Goal: Information Seeking & Learning: Learn about a topic

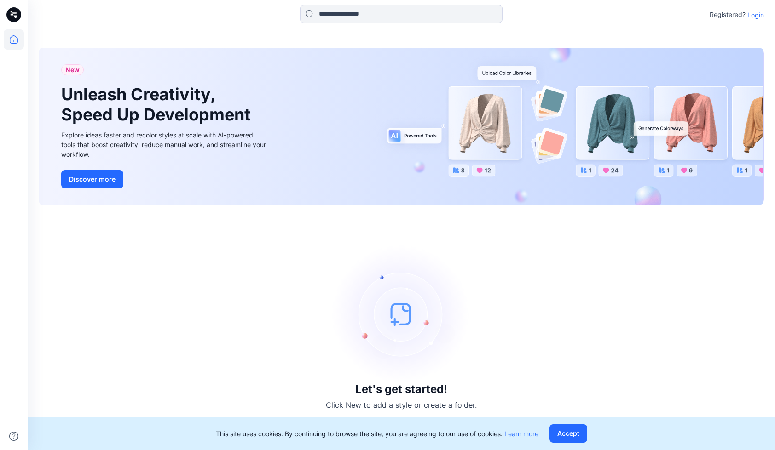
click at [751, 14] on p "Login" at bounding box center [755, 15] width 17 height 10
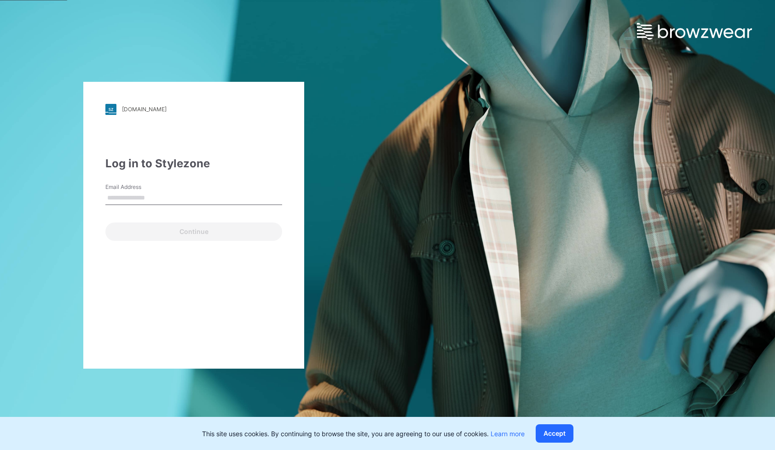
click at [200, 197] on input "Email Address" at bounding box center [193, 198] width 177 height 14
type input "**********"
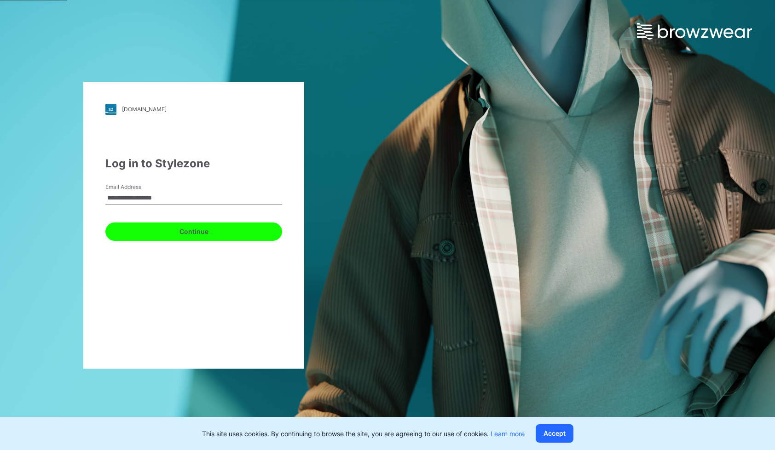
click at [200, 230] on button "Continue" at bounding box center [193, 232] width 177 height 18
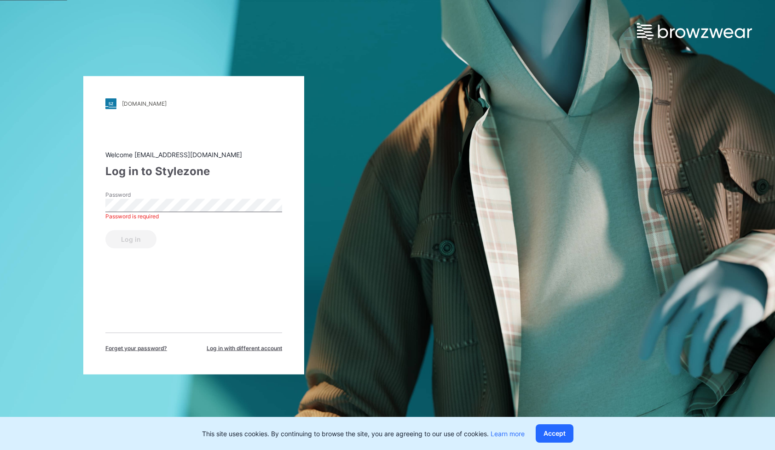
drag, startPoint x: 606, startPoint y: 213, endPoint x: 567, endPoint y: 200, distance: 41.2
click at [606, 213] on div "pvh.stylezone.com Loading... Welcome 3d_tech@nobland.com Log in to Stylezone Pa…" at bounding box center [387, 225] width 775 height 450
click at [140, 242] on button "Log in" at bounding box center [130, 239] width 51 height 18
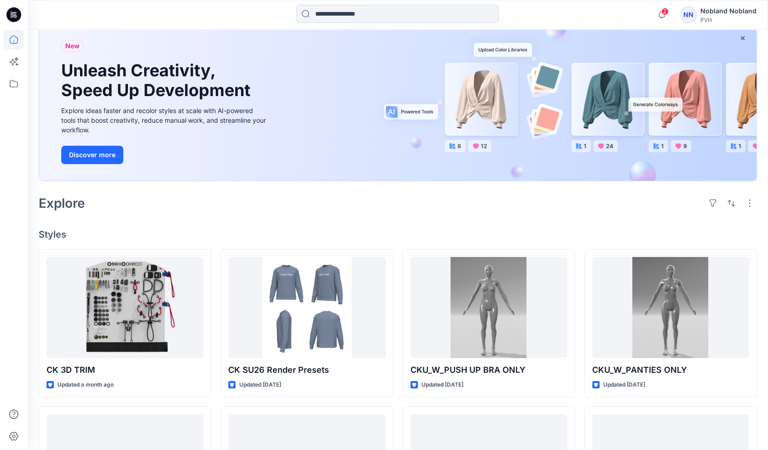
scroll to position [230, 0]
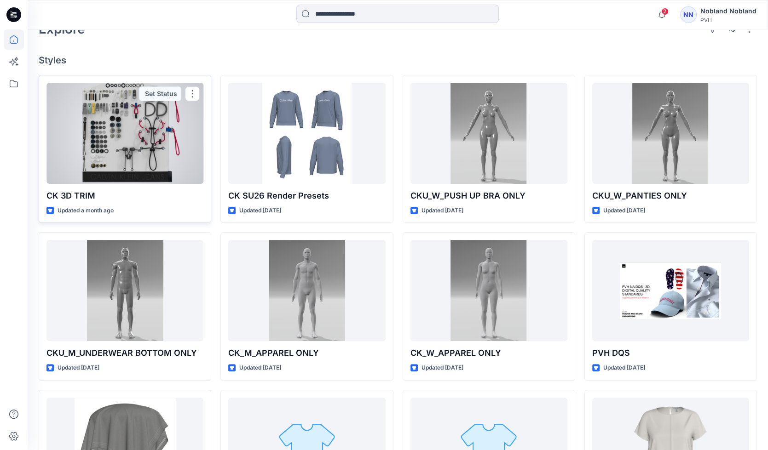
drag, startPoint x: 138, startPoint y: 202, endPoint x: 105, endPoint y: 129, distance: 80.7
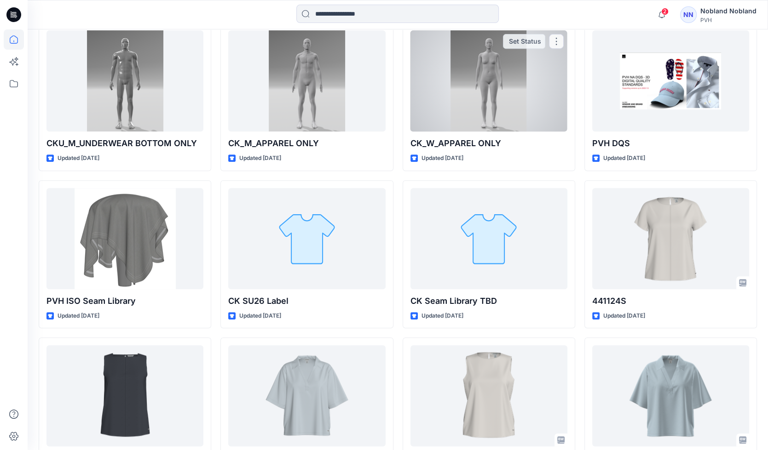
scroll to position [460, 0]
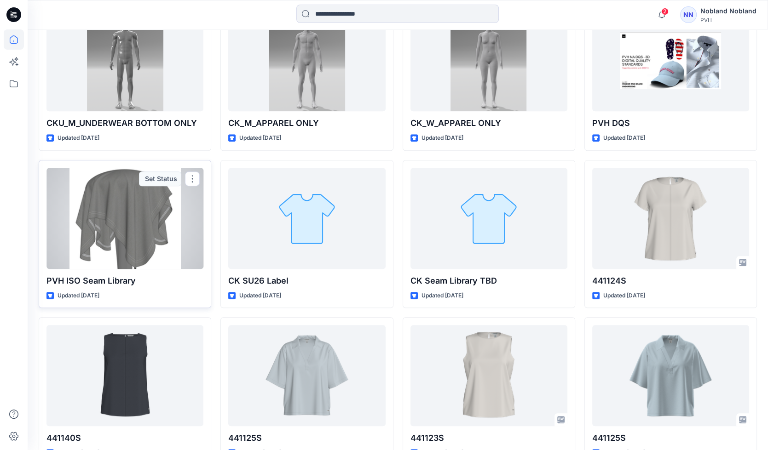
click at [140, 215] on div at bounding box center [124, 218] width 157 height 101
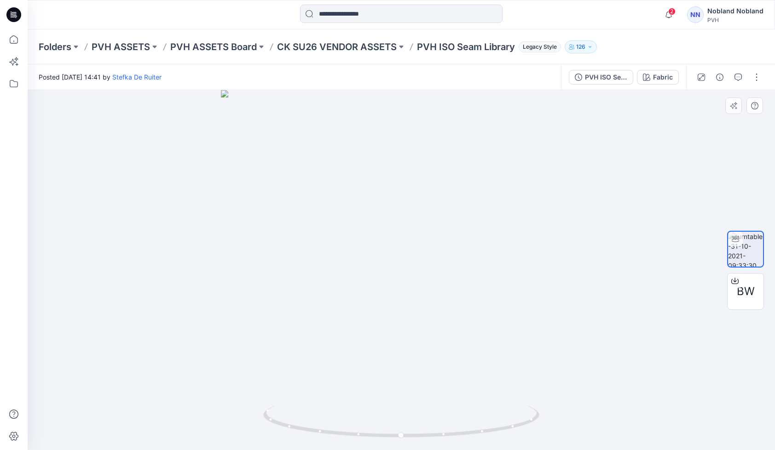
click at [637, 256] on div at bounding box center [401, 270] width 747 height 360
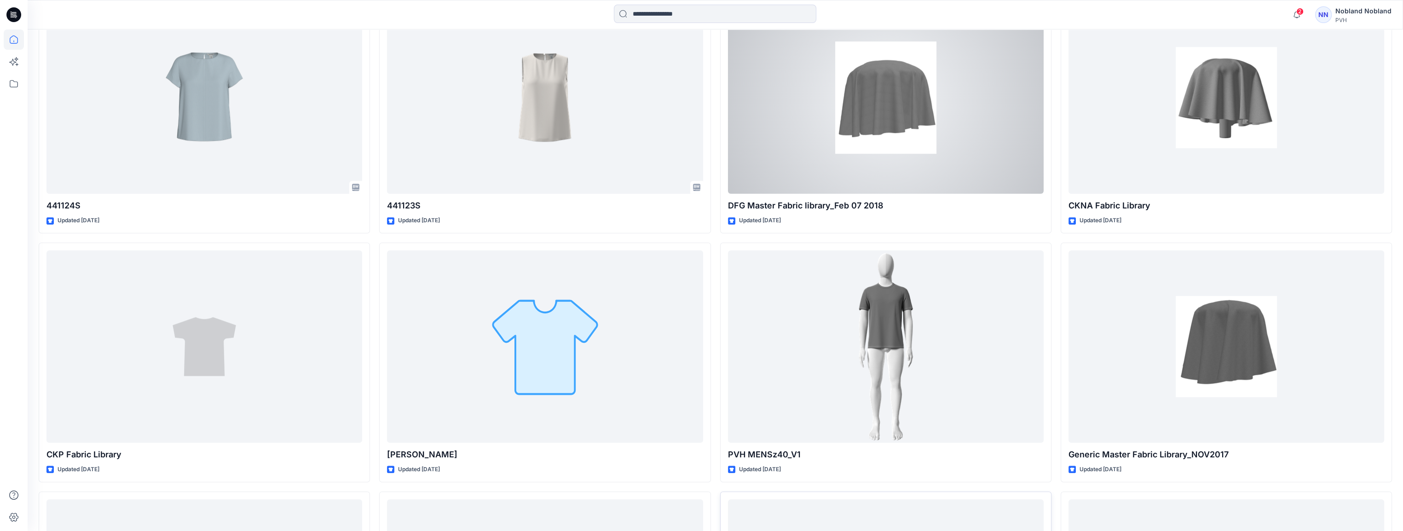
scroll to position [1564, 0]
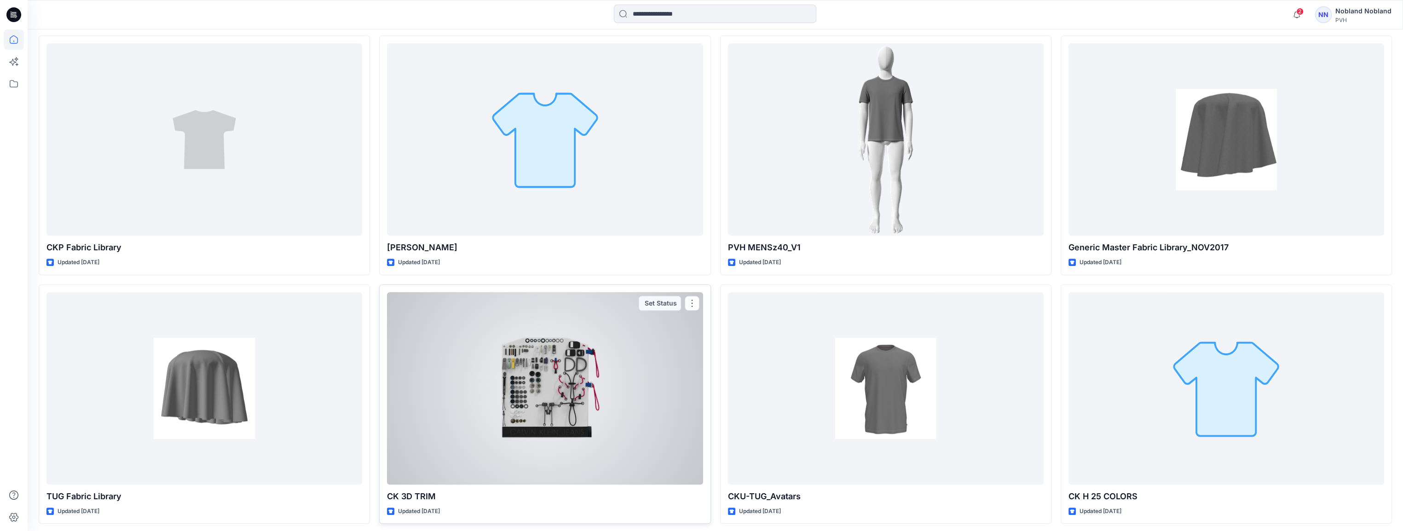
click at [532, 411] on div at bounding box center [545, 388] width 316 height 192
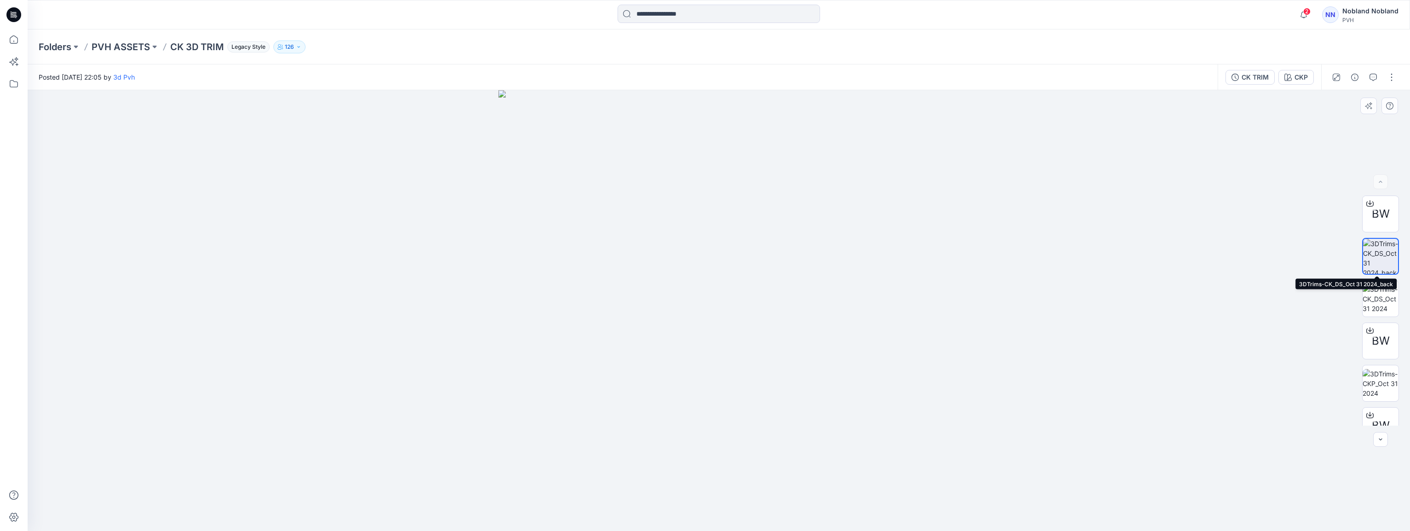
click at [774, 256] on img at bounding box center [1380, 256] width 35 height 35
drag, startPoint x: 629, startPoint y: 148, endPoint x: 646, endPoint y: 290, distance: 142.7
click at [646, 290] on img at bounding box center [718, 284] width 824 height 494
click at [626, 247] on img at bounding box center [718, 286] width 824 height 490
click at [774, 304] on img at bounding box center [1380, 298] width 36 height 29
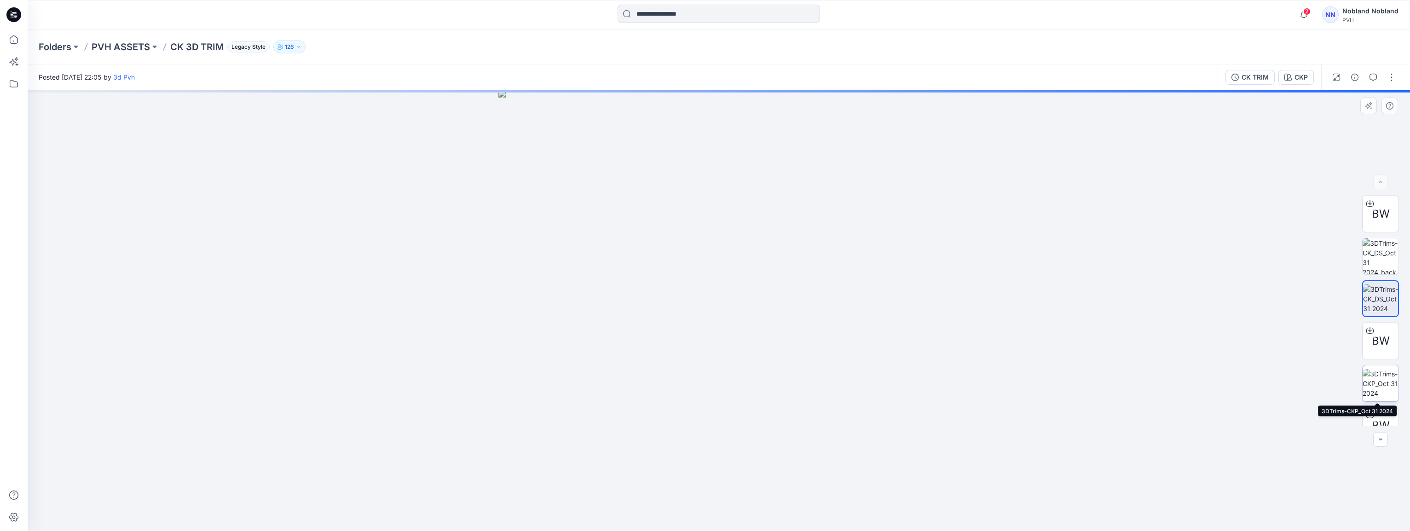
click at [774, 378] on img at bounding box center [1380, 383] width 36 height 29
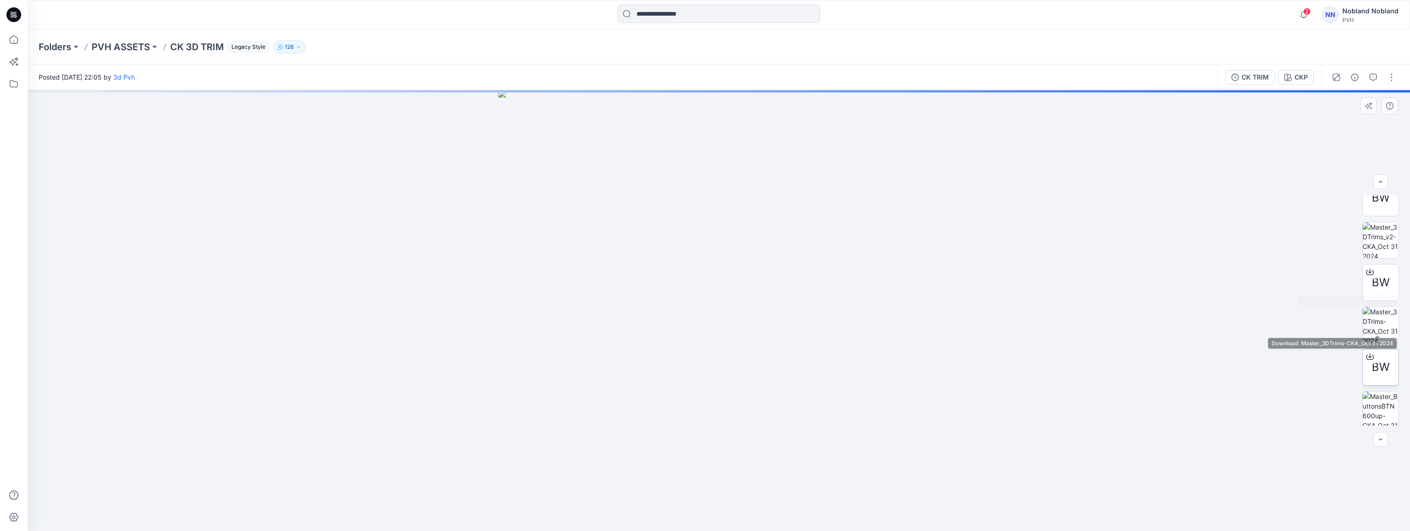
scroll to position [230, 0]
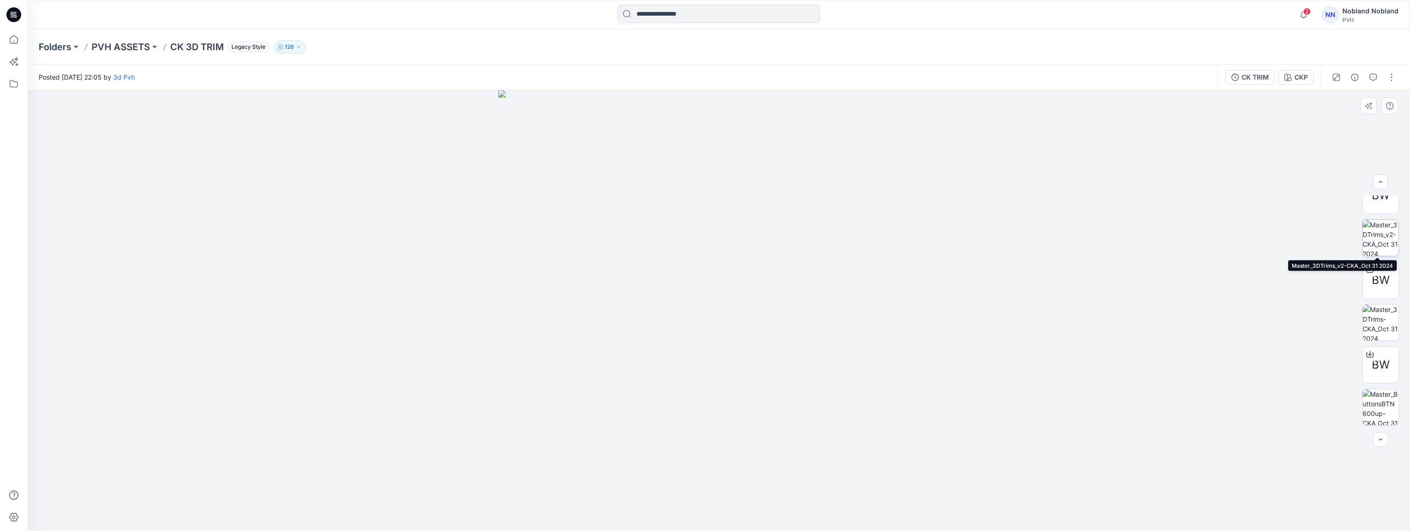
click at [774, 244] on img at bounding box center [1380, 238] width 36 height 36
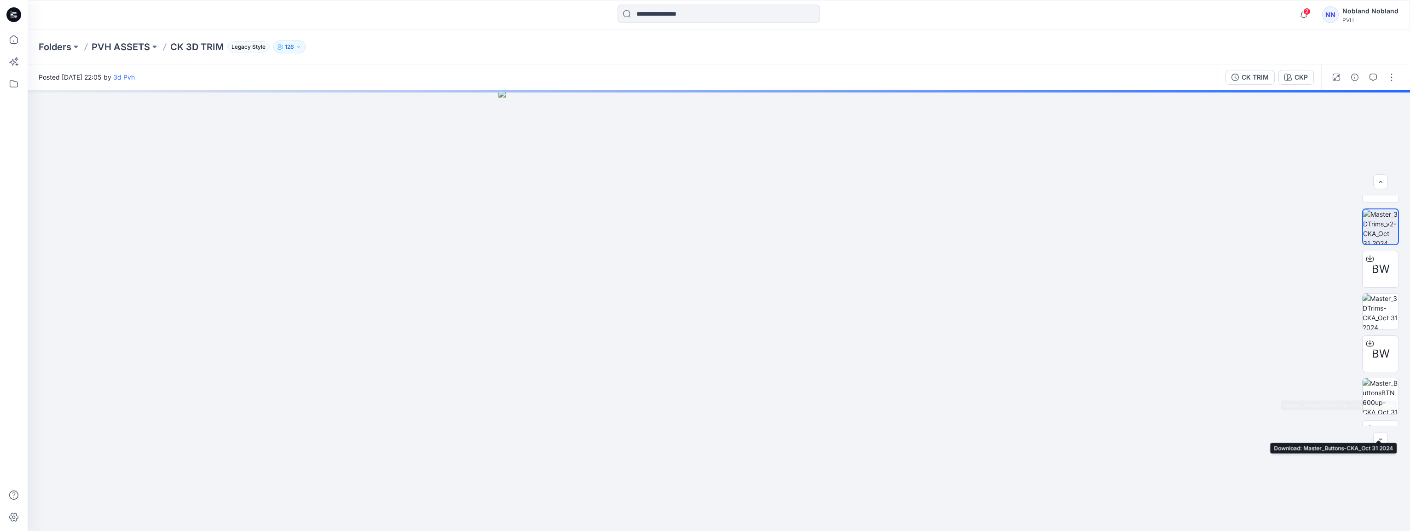
scroll to position [39, 0]
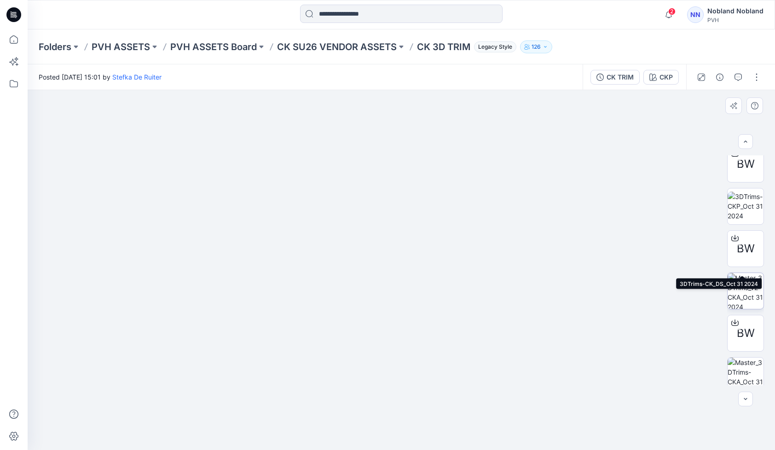
scroll to position [184, 0]
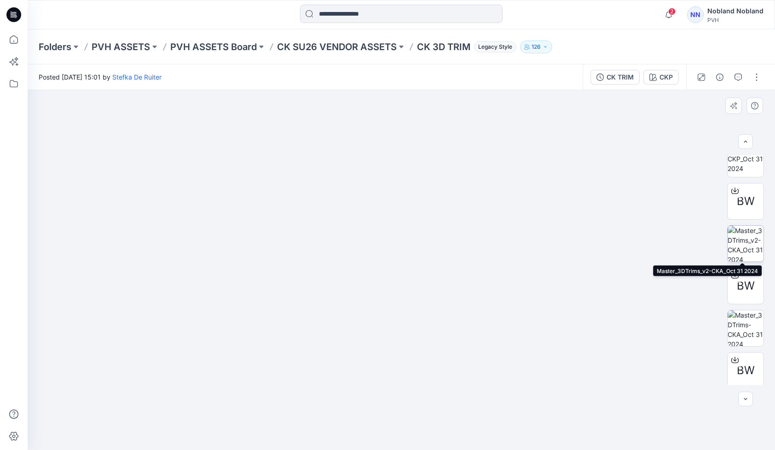
click at [737, 235] on img at bounding box center [745, 244] width 36 height 36
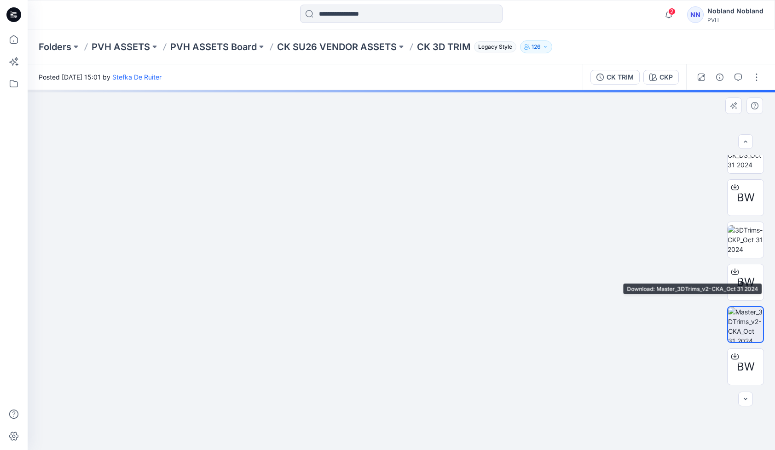
scroll to position [0, 0]
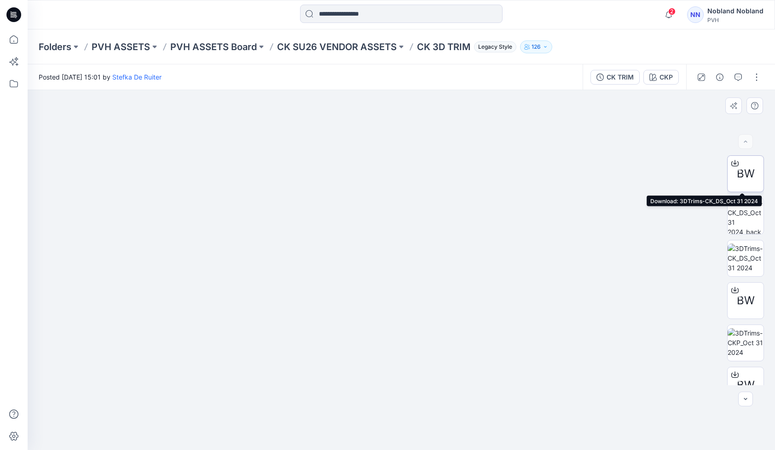
click at [731, 161] on icon at bounding box center [734, 163] width 7 height 7
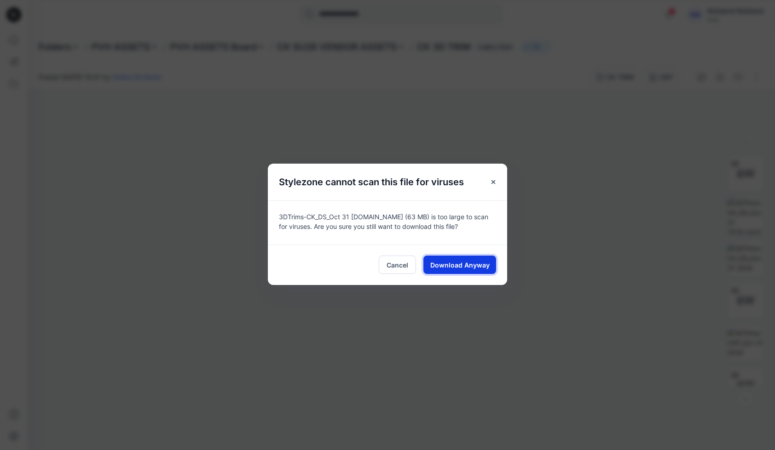
click at [467, 263] on span "Download Anyway" at bounding box center [459, 265] width 59 height 10
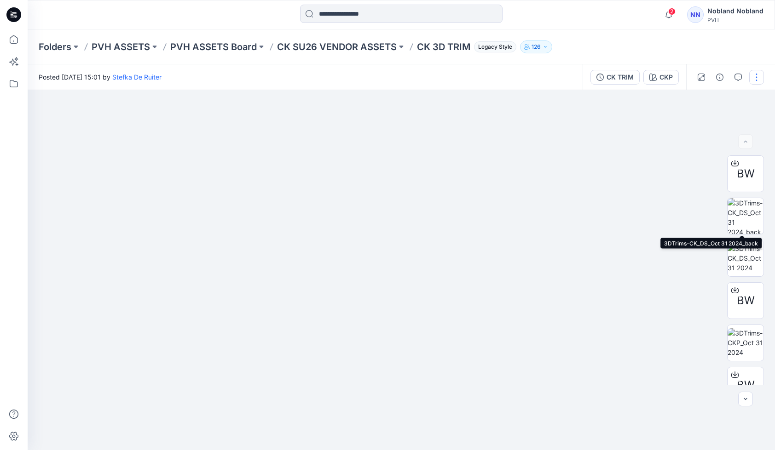
drag, startPoint x: 744, startPoint y: 211, endPoint x: 757, endPoint y: 75, distance: 137.2
click at [757, 75] on button "button" at bounding box center [756, 77] width 15 height 15
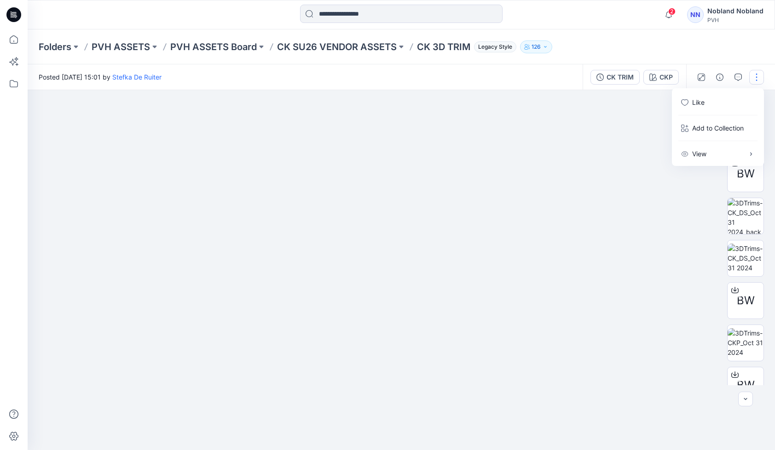
drag, startPoint x: 640, startPoint y: 261, endPoint x: 642, endPoint y: 252, distance: 8.9
click at [642, 259] on div at bounding box center [401, 270] width 747 height 360
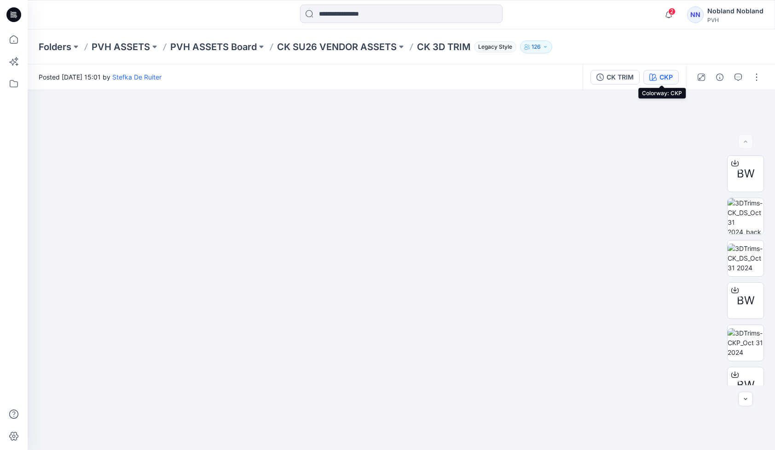
click at [675, 79] on button "CKP" at bounding box center [660, 77] width 35 height 15
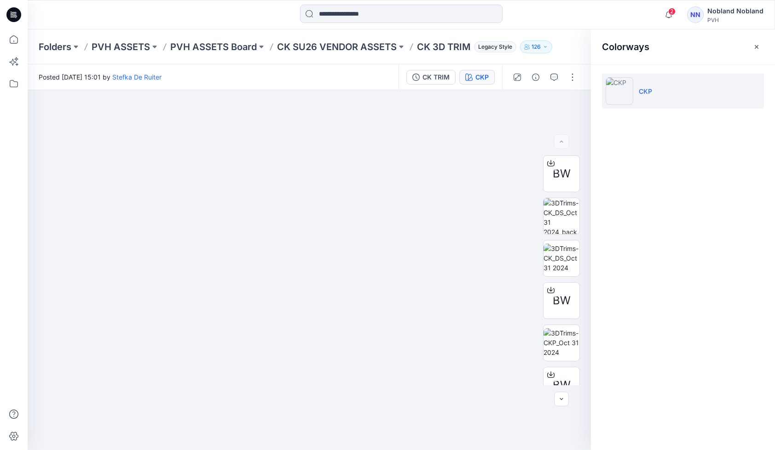
click at [716, 142] on div "Colorways CKP" at bounding box center [683, 239] width 184 height 421
drag, startPoint x: 563, startPoint y: 221, endPoint x: 552, endPoint y: 213, distance: 13.8
click at [552, 213] on img at bounding box center [561, 216] width 36 height 36
click at [575, 80] on button "button" at bounding box center [572, 77] width 15 height 15
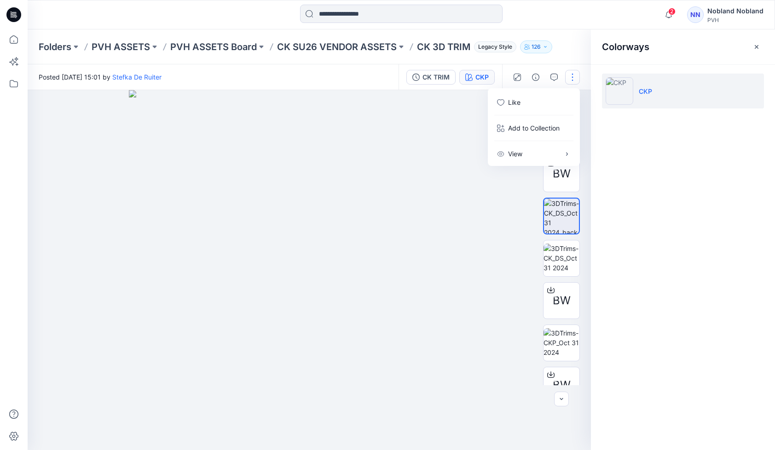
drag, startPoint x: 661, startPoint y: 179, endPoint x: 611, endPoint y: 139, distance: 63.6
click at [662, 177] on div "Colorways CKP" at bounding box center [683, 239] width 184 height 421
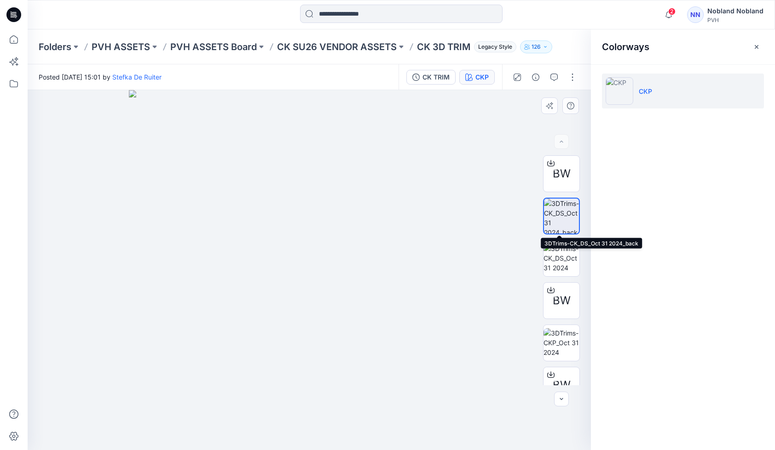
click at [555, 217] on img at bounding box center [561, 216] width 35 height 35
drag, startPoint x: 661, startPoint y: 101, endPoint x: 648, endPoint y: 89, distance: 17.9
click at [648, 89] on p "CKP" at bounding box center [645, 91] width 13 height 10
click at [559, 254] on img at bounding box center [561, 258] width 36 height 29
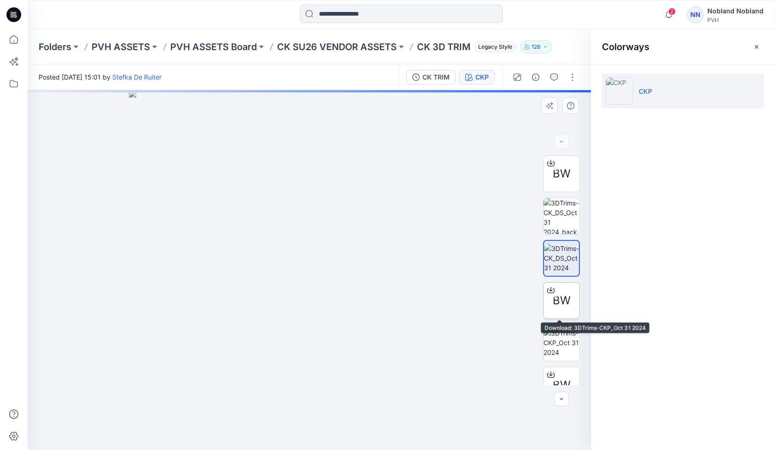
click at [547, 287] on icon at bounding box center [550, 290] width 7 height 7
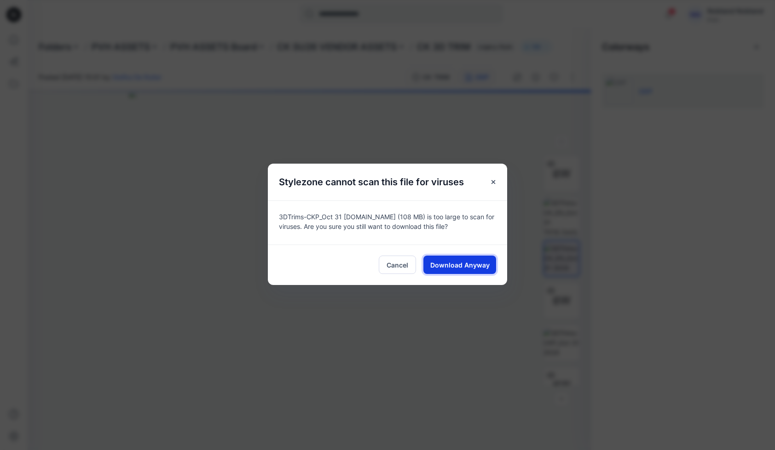
click at [456, 271] on button "Download Anyway" at bounding box center [459, 265] width 73 height 18
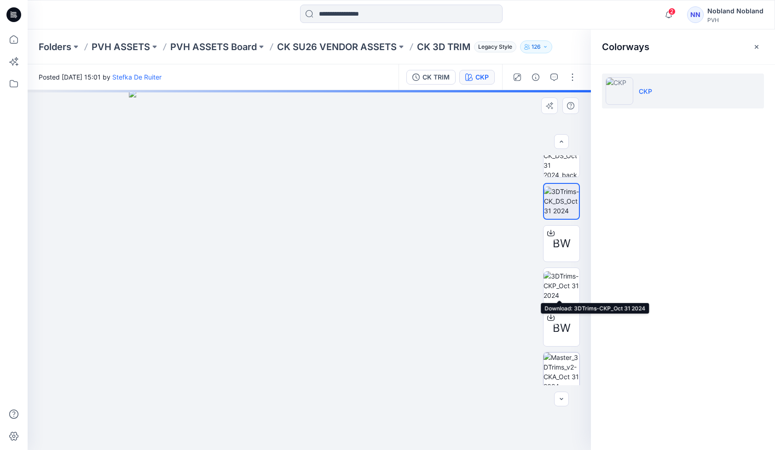
scroll to position [92, 0]
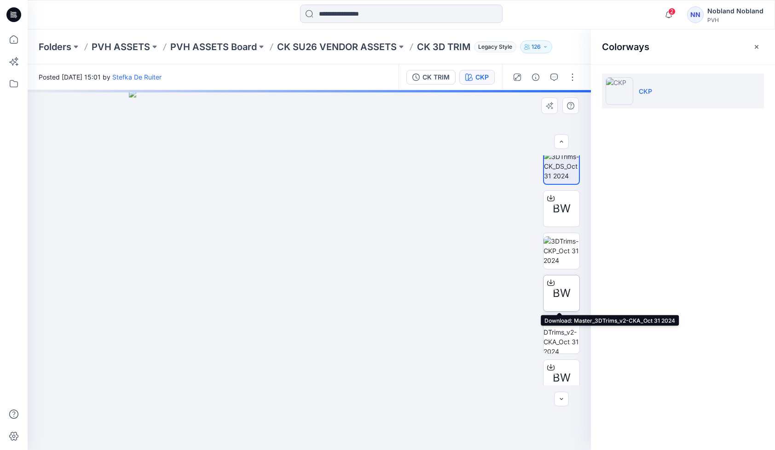
click at [549, 280] on icon at bounding box center [551, 281] width 4 height 5
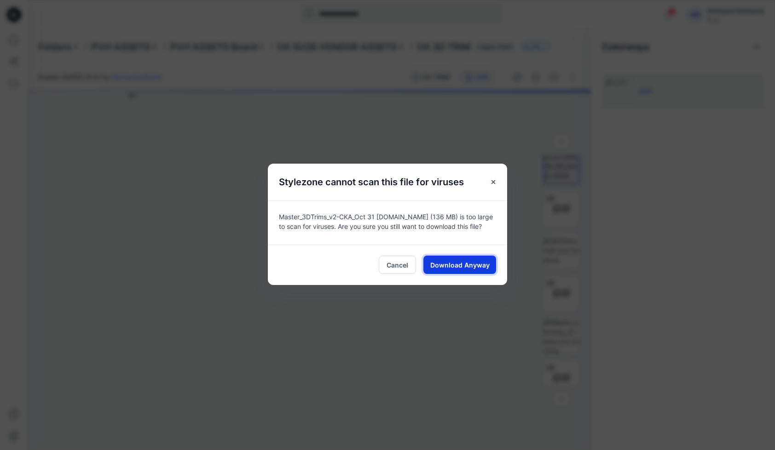
click at [468, 268] on span "Download Anyway" at bounding box center [459, 265] width 59 height 10
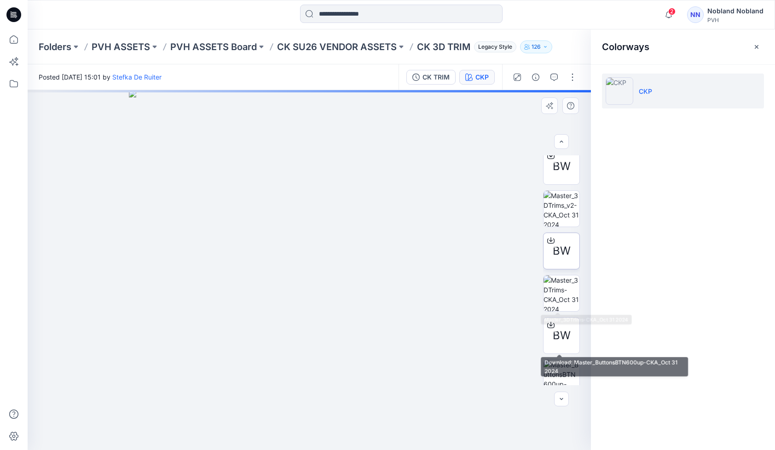
scroll to position [230, 0]
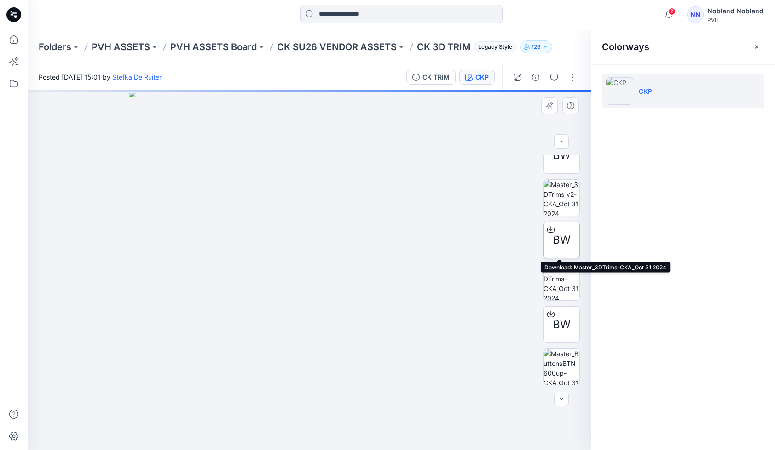
click at [549, 230] on icon at bounding box center [551, 228] width 4 height 5
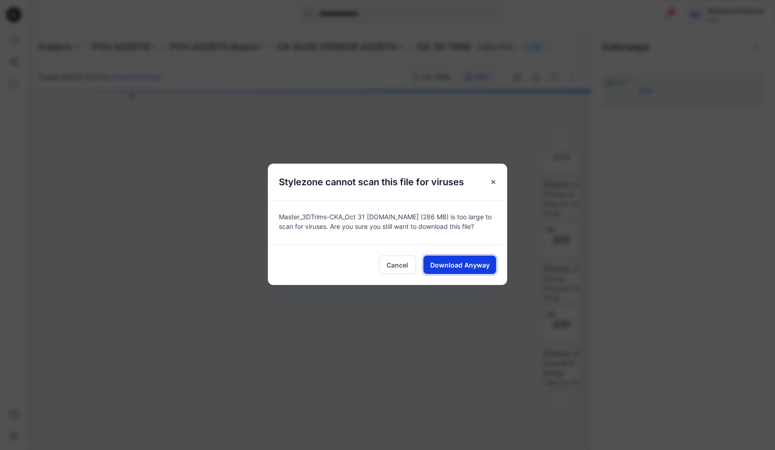
click at [449, 270] on span "Download Anyway" at bounding box center [459, 265] width 59 height 10
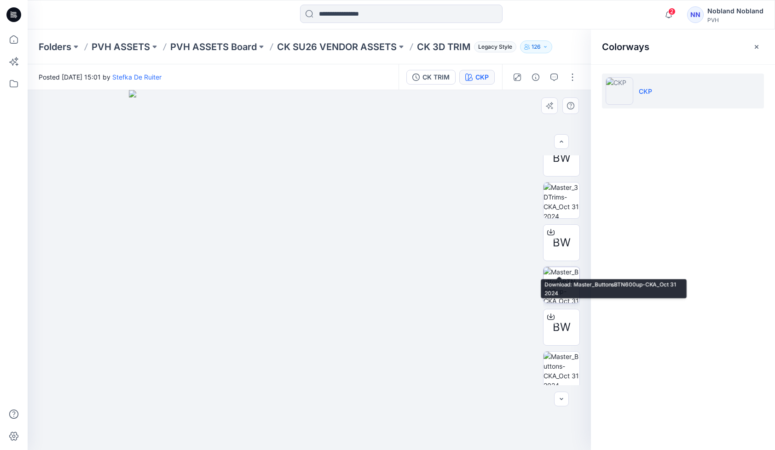
scroll to position [315, 0]
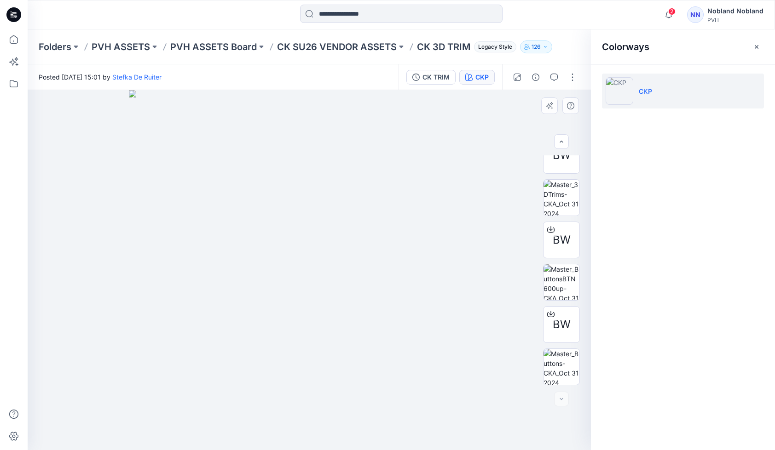
click at [478, 334] on img at bounding box center [309, 270] width 360 height 360
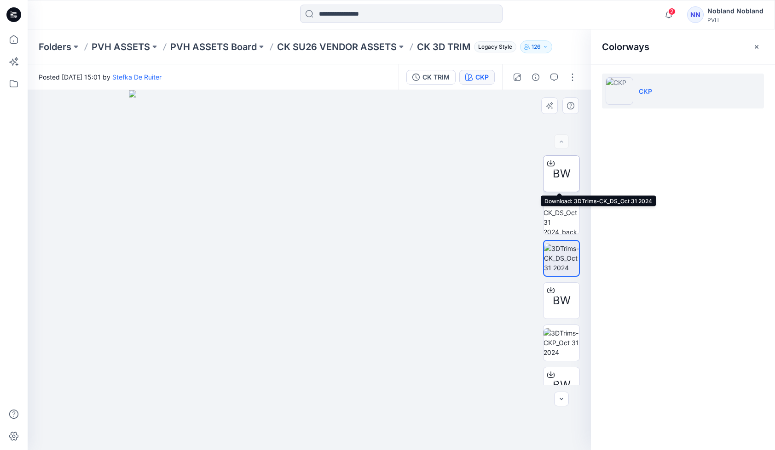
click at [559, 176] on span "BW" at bounding box center [562, 174] width 18 height 17
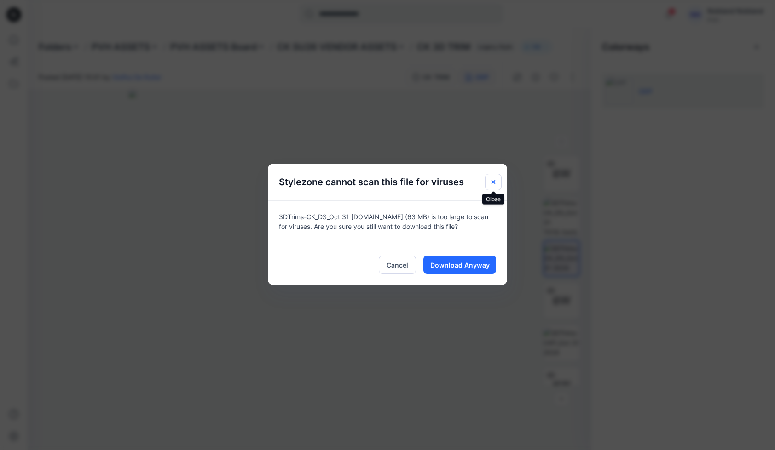
click at [491, 181] on icon "Close" at bounding box center [493, 182] width 7 height 7
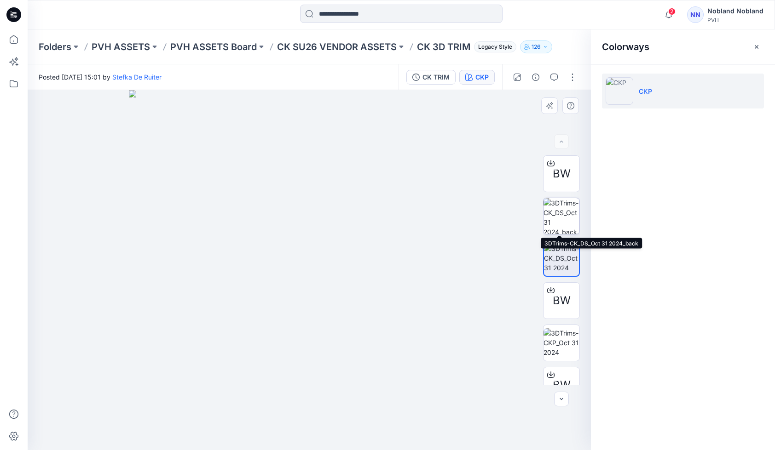
click at [560, 215] on img at bounding box center [561, 216] width 36 height 36
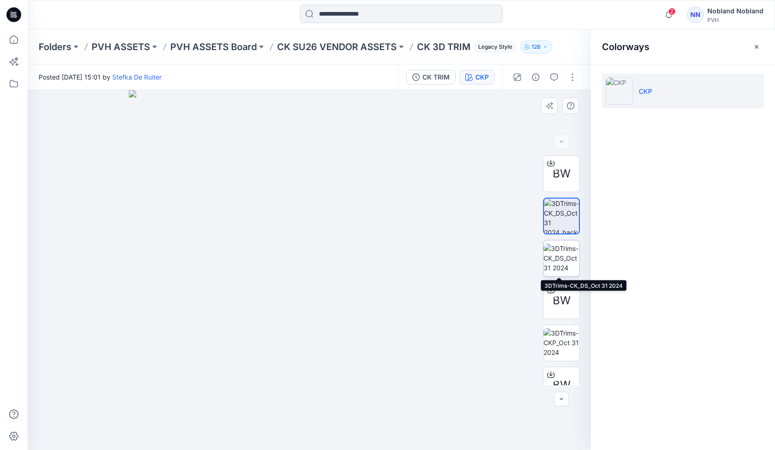
click at [559, 261] on img at bounding box center [561, 258] width 36 height 29
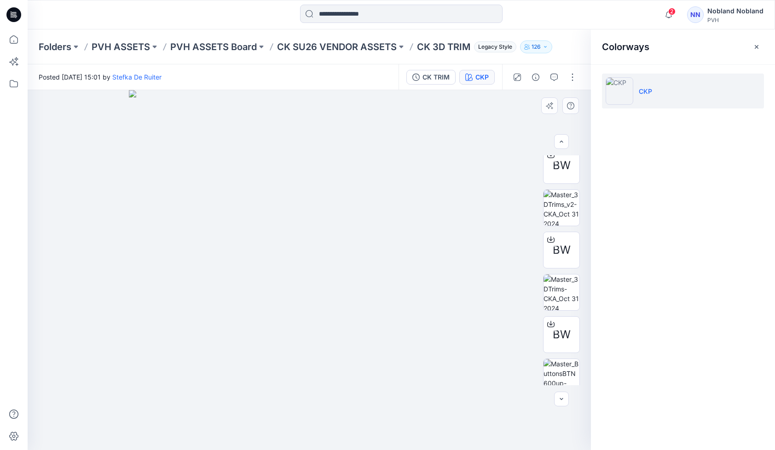
scroll to position [315, 0]
click at [570, 77] on button "button" at bounding box center [572, 77] width 15 height 15
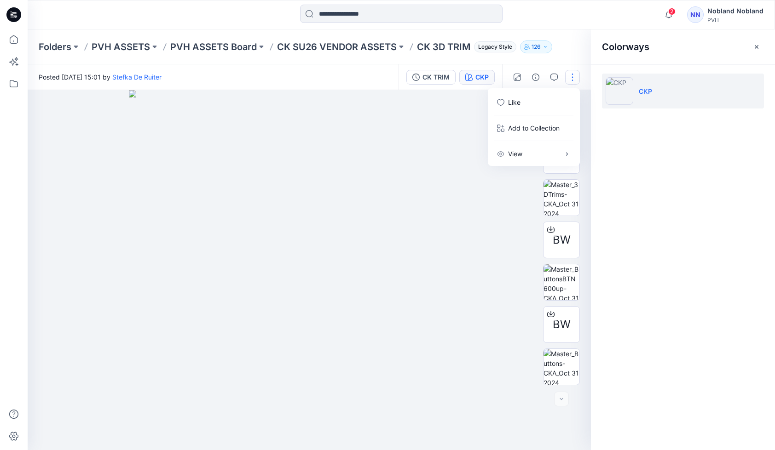
click at [622, 249] on div "Colorways CKP" at bounding box center [683, 239] width 184 height 421
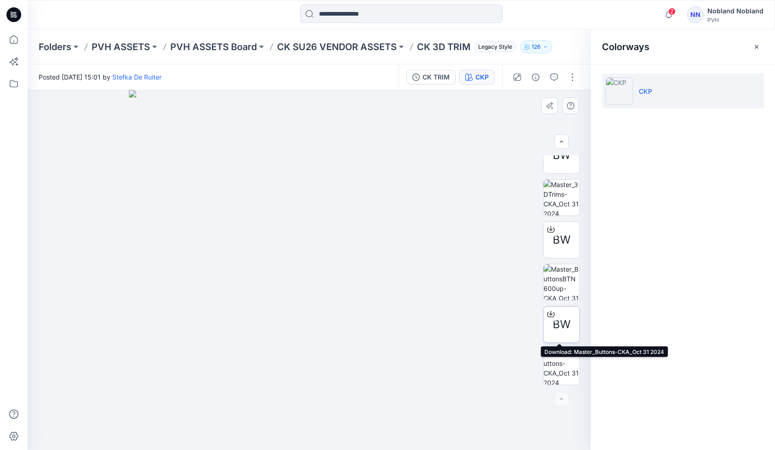
click at [553, 316] on div at bounding box center [550, 314] width 15 height 15
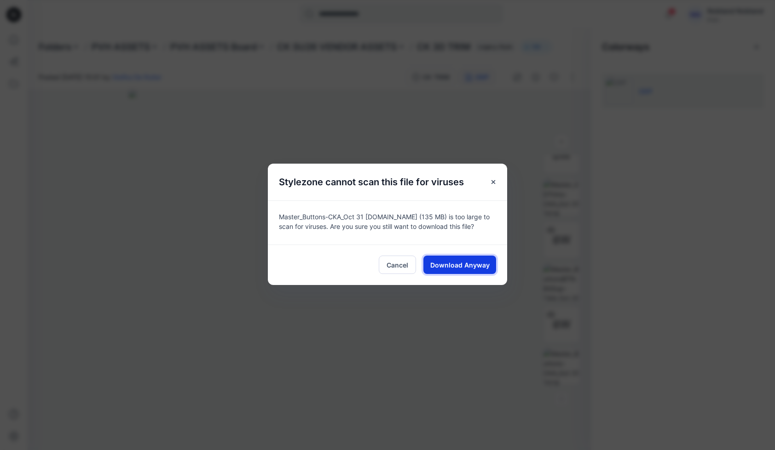
click at [456, 270] on button "Download Anyway" at bounding box center [459, 265] width 73 height 18
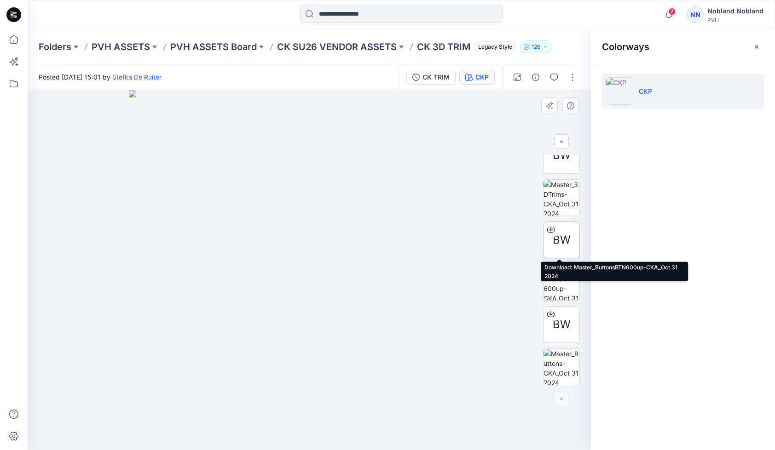
click at [560, 243] on span "BW" at bounding box center [562, 240] width 18 height 17
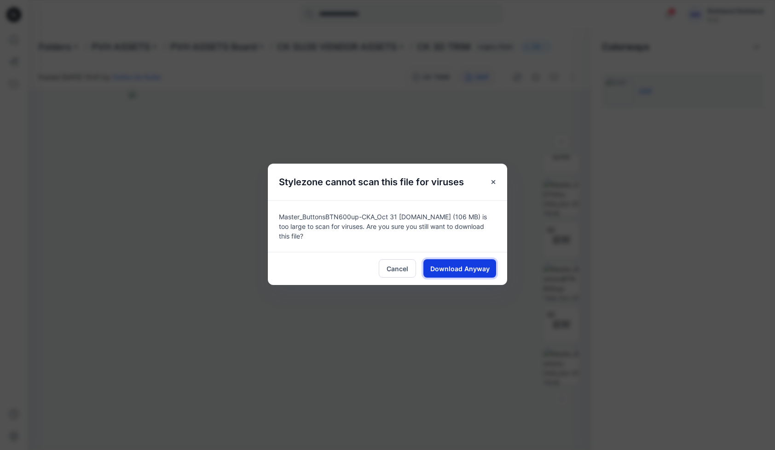
click at [458, 265] on span "Download Anyway" at bounding box center [459, 269] width 59 height 10
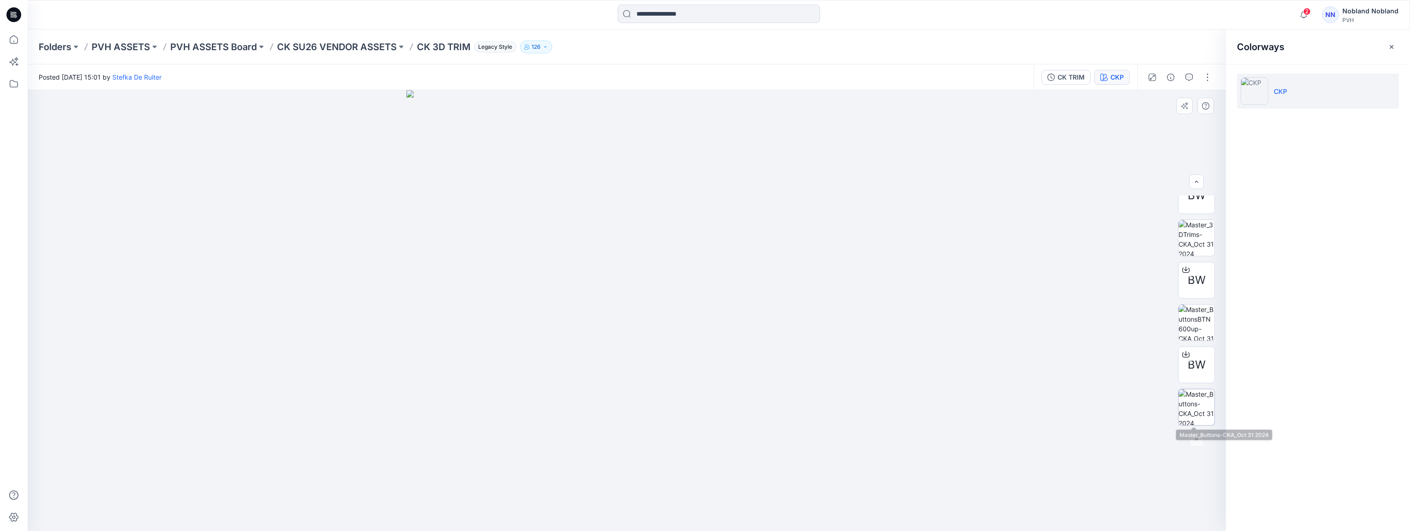
click at [774, 419] on img at bounding box center [1196, 407] width 36 height 36
click at [774, 317] on img at bounding box center [1196, 323] width 36 height 36
click at [472, 314] on img at bounding box center [626, 310] width 441 height 441
click at [774, 409] on img at bounding box center [1196, 407] width 36 height 36
drag, startPoint x: 1198, startPoint y: 327, endPoint x: 1197, endPoint y: 255, distance: 71.8
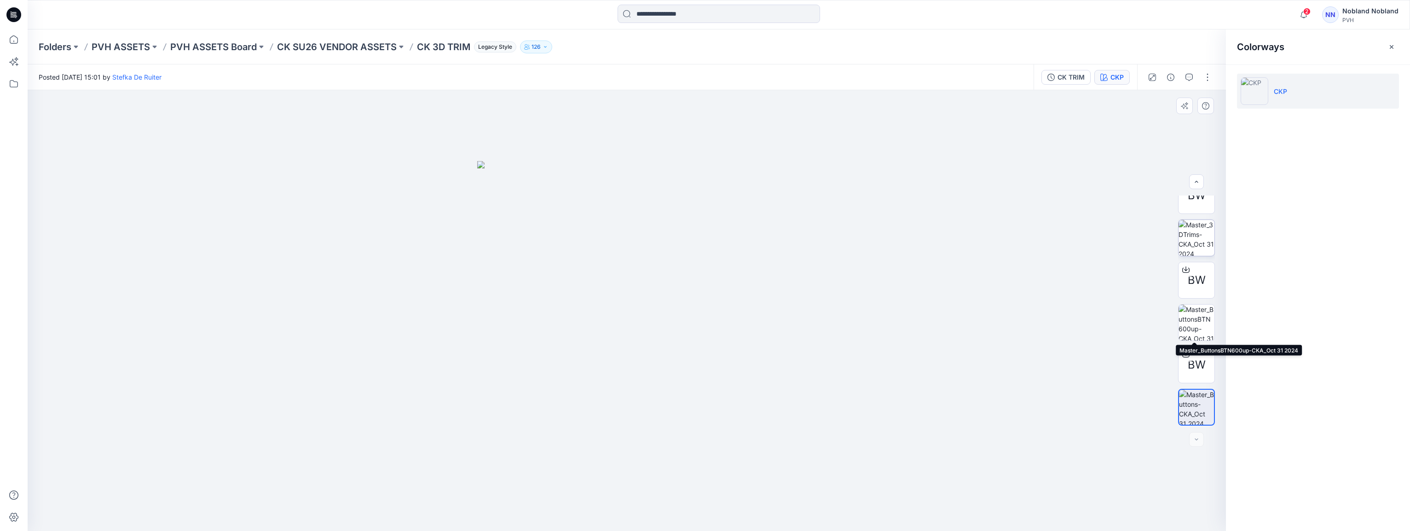
click at [774, 326] on img at bounding box center [1196, 323] width 36 height 36
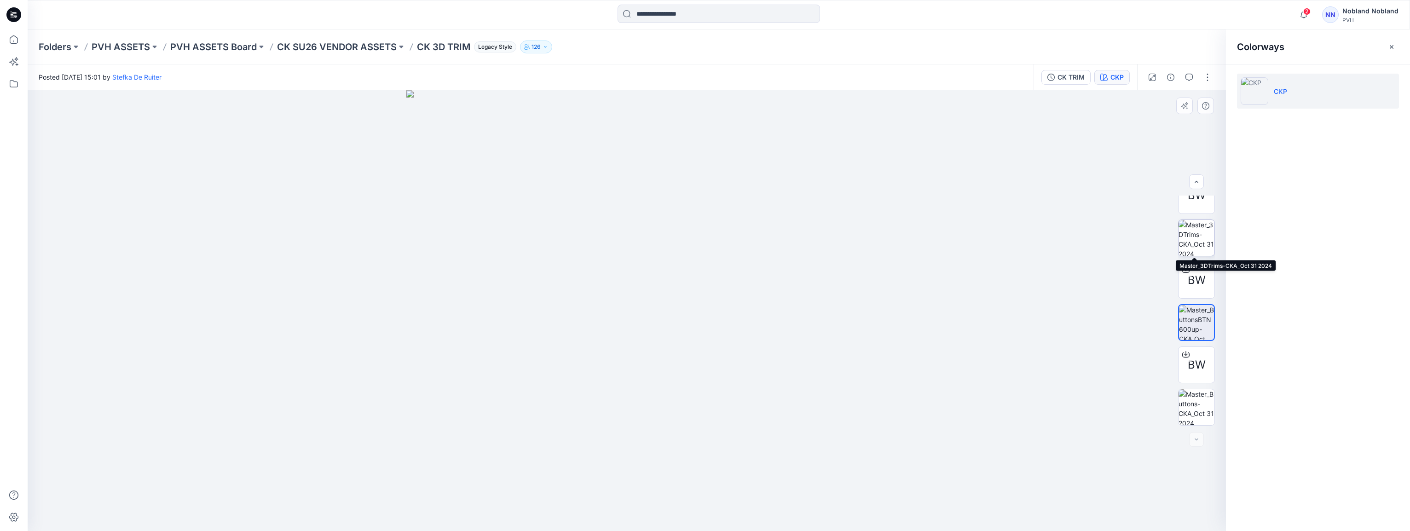
click at [774, 240] on img at bounding box center [1196, 238] width 36 height 36
click at [774, 260] on img at bounding box center [1196, 256] width 36 height 36
drag, startPoint x: 1196, startPoint y: 299, endPoint x: 1181, endPoint y: 292, distance: 16.5
click at [774, 299] on img at bounding box center [1196, 298] width 36 height 29
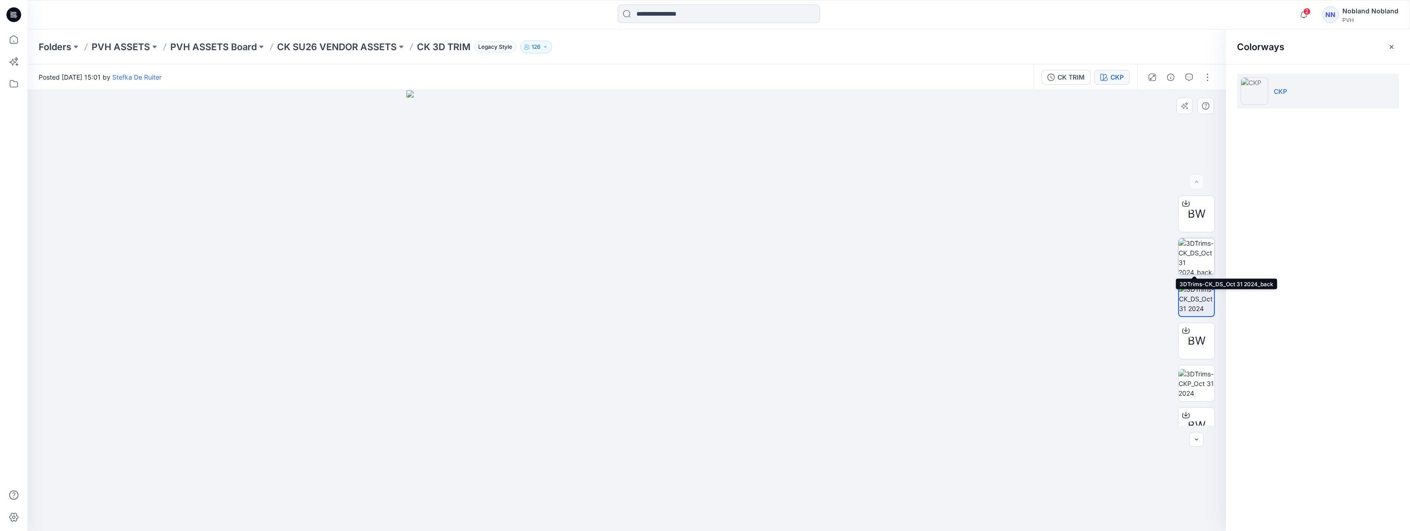
click at [774, 255] on img at bounding box center [1196, 256] width 36 height 36
click at [774, 303] on img at bounding box center [1196, 298] width 36 height 29
click at [774, 379] on img at bounding box center [1196, 383] width 36 height 29
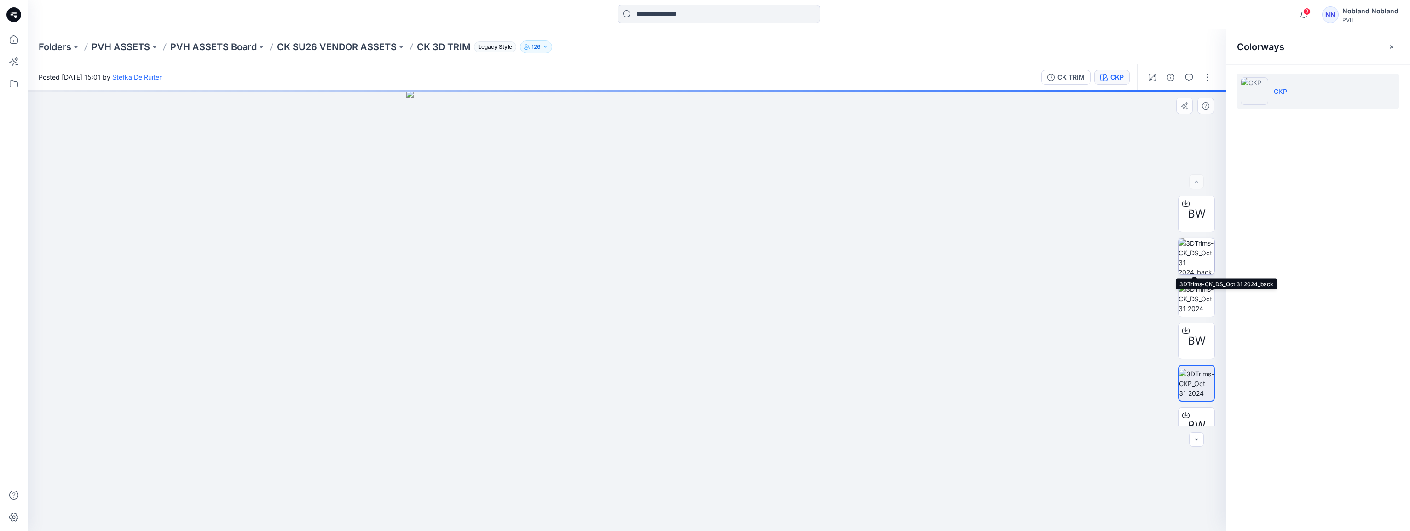
click at [774, 265] on img at bounding box center [1196, 256] width 36 height 36
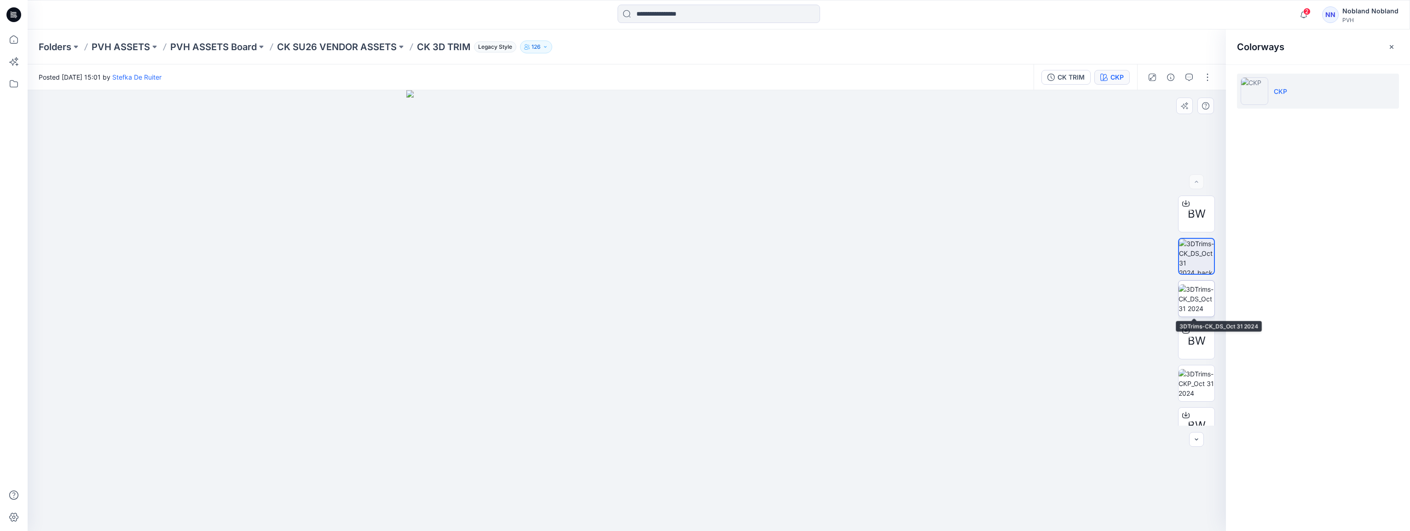
click at [774, 291] on img at bounding box center [1196, 298] width 36 height 29
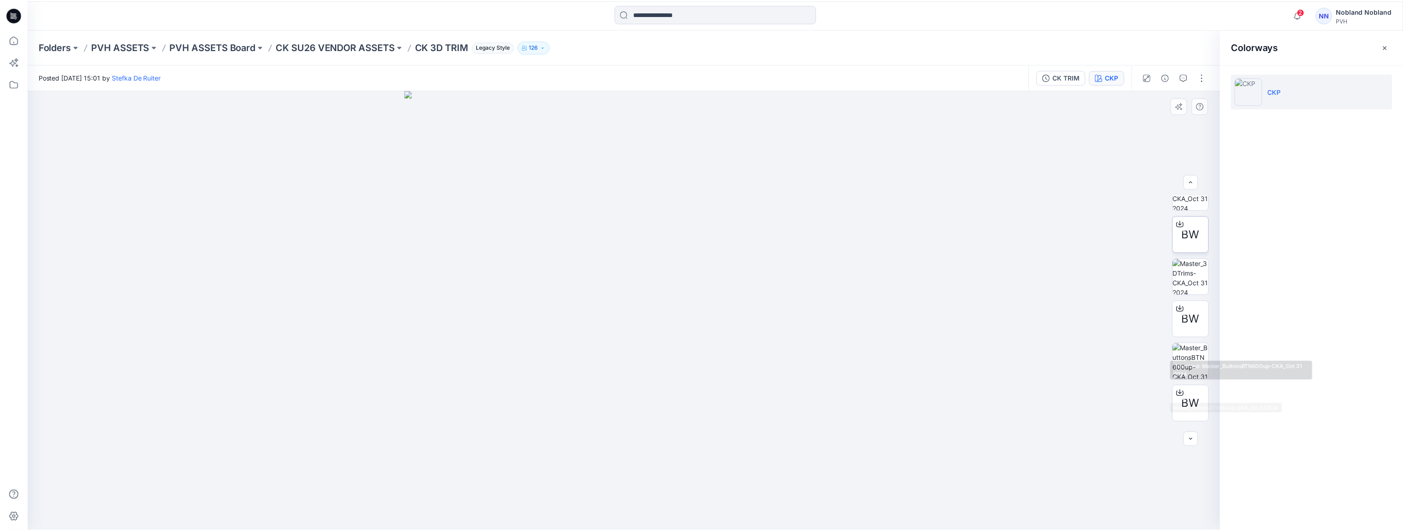
scroll to position [131, 0]
click at [774, 331] on img at bounding box center [1196, 337] width 36 height 36
drag, startPoint x: 588, startPoint y: 167, endPoint x: 590, endPoint y: 302, distance: 135.7
click at [590, 302] on img at bounding box center [626, 222] width 824 height 617
click at [398, 450] on img at bounding box center [626, 250] width 1285 height 562
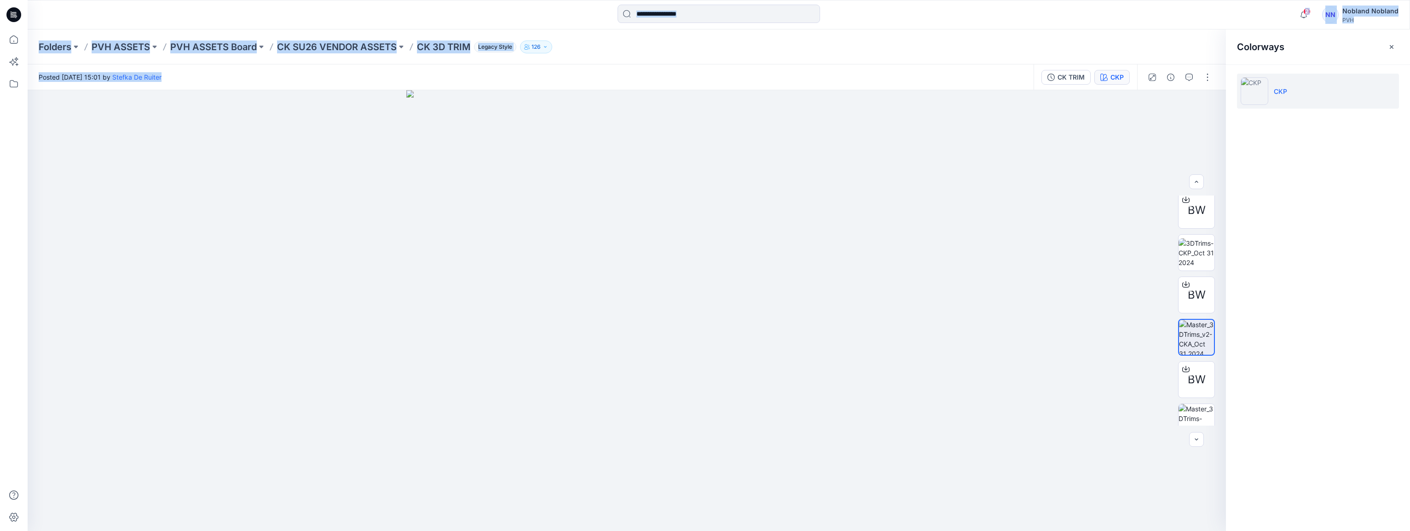
click at [0, 338] on html "2 Notifications Stefka De Ruiter shared PVH DQS 2024 in CK SU26 VENDOR ASSETS (…" at bounding box center [705, 265] width 1410 height 531
click at [527, 285] on img at bounding box center [626, 310] width 441 height 441
click at [293, 159] on div at bounding box center [627, 310] width 1198 height 441
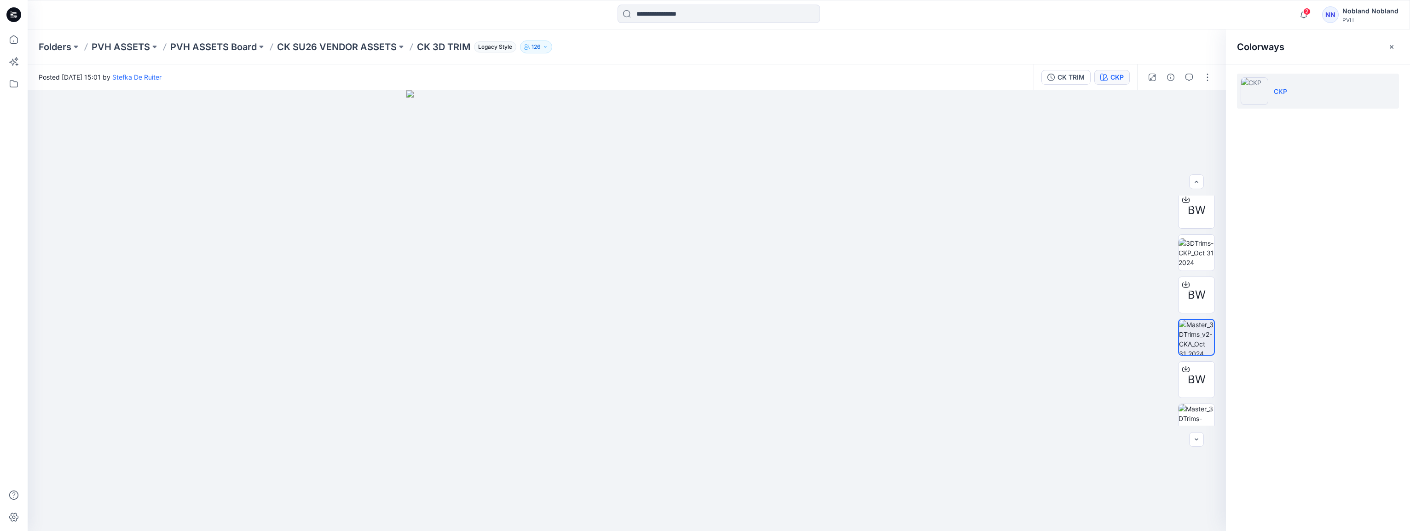
click at [15, 236] on div at bounding box center [14, 279] width 20 height 501
click at [197, 48] on p "PVH ASSETS Board" at bounding box center [213, 46] width 86 height 13
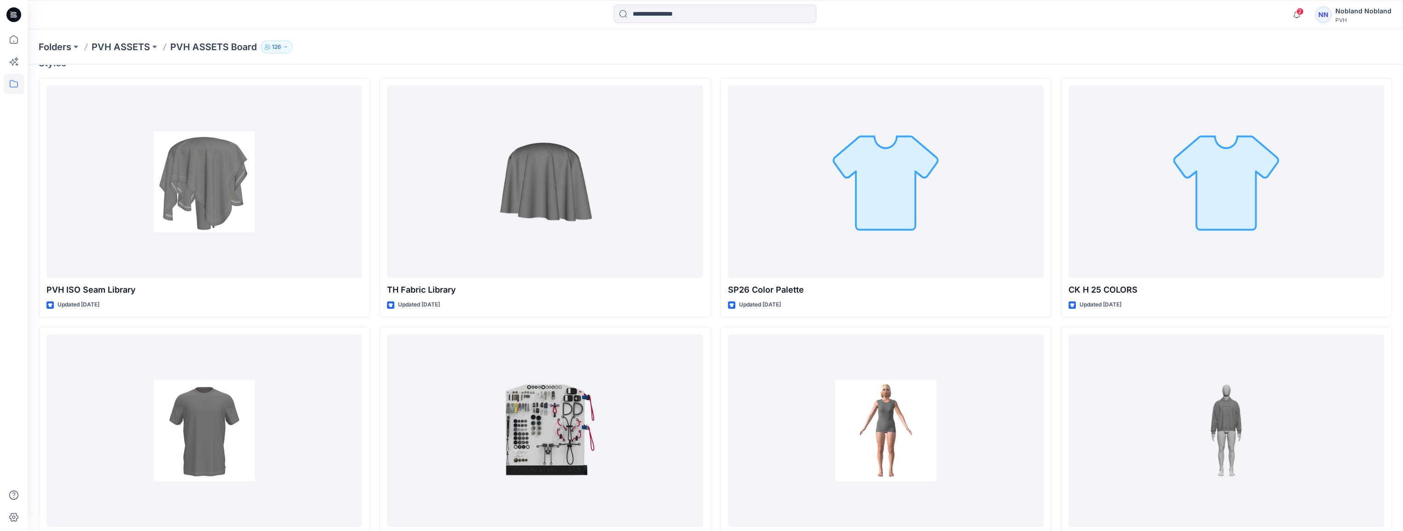
scroll to position [72, 0]
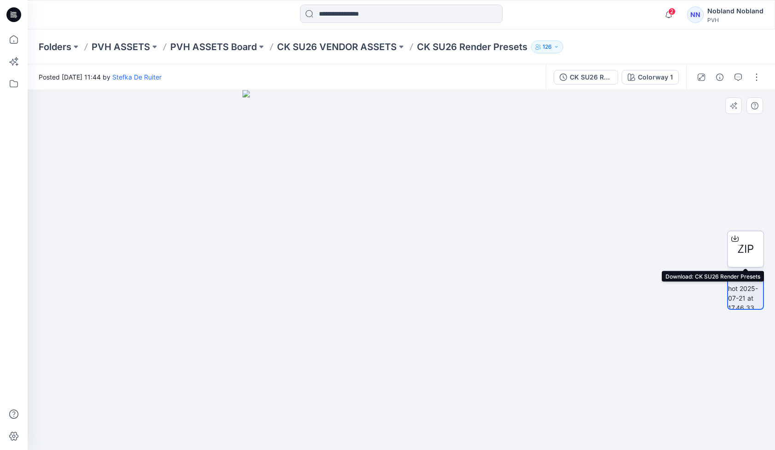
click at [734, 239] on icon at bounding box center [735, 237] width 4 height 5
drag, startPoint x: 528, startPoint y: 52, endPoint x: 401, endPoint y: 58, distance: 127.1
click at [401, 58] on div "Folders PVH ASSETS PVH ASSETS Board CK SU26 VENDOR ASSETS CK SU26 Render Preset…" at bounding box center [401, 46] width 747 height 35
copy div "CK SU26 Render Presets 126"
drag, startPoint x: 683, startPoint y: 385, endPoint x: 593, endPoint y: 282, distance: 136.6
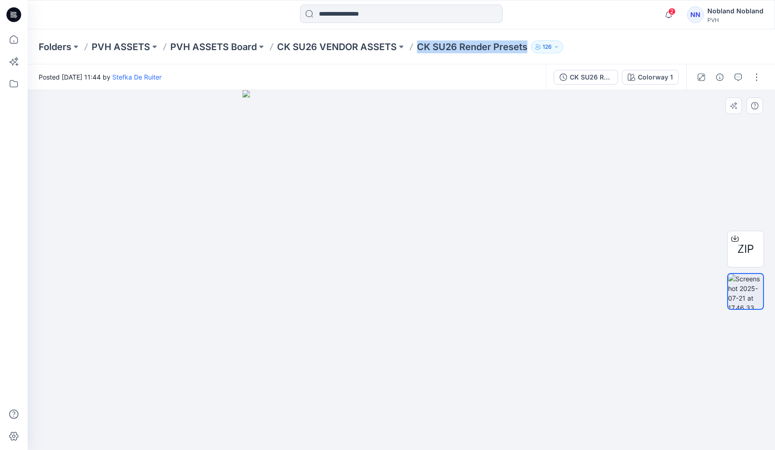
click at [682, 381] on div at bounding box center [401, 270] width 747 height 360
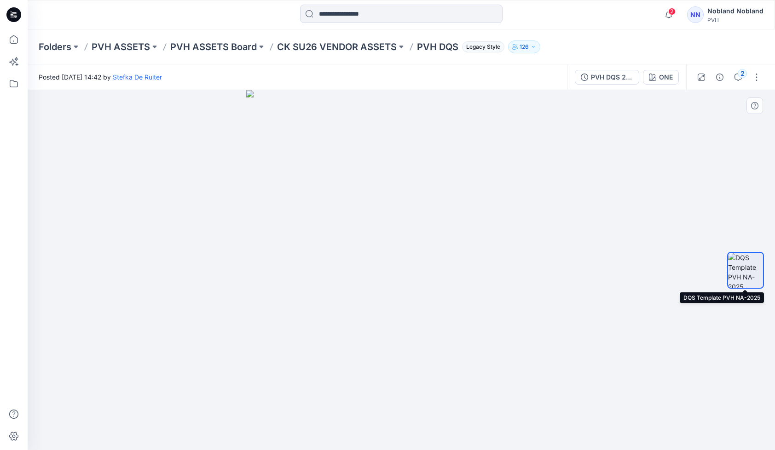
drag, startPoint x: 755, startPoint y: 271, endPoint x: 736, endPoint y: 272, distance: 18.5
drag, startPoint x: 736, startPoint y: 272, endPoint x: 736, endPoint y: 261, distance: 11.0
click at [736, 261] on img at bounding box center [745, 270] width 35 height 35
click at [742, 276] on img at bounding box center [745, 270] width 35 height 35
click at [723, 202] on div at bounding box center [745, 271] width 59 height 230
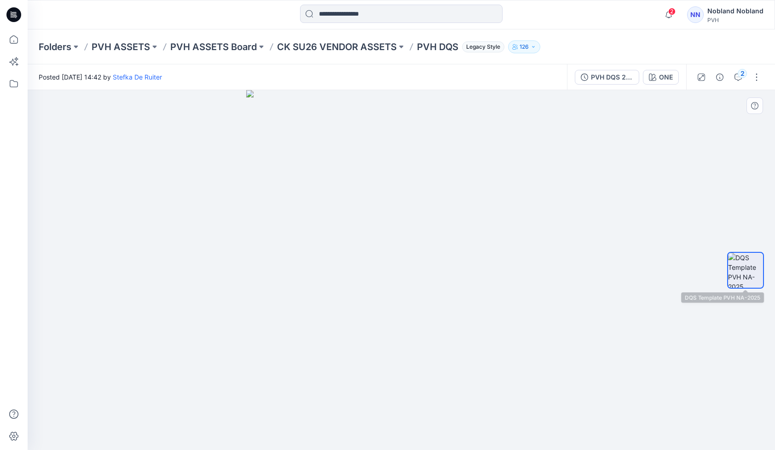
click at [740, 283] on img at bounding box center [745, 270] width 35 height 35
drag, startPoint x: 745, startPoint y: 265, endPoint x: 636, endPoint y: 261, distance: 108.6
click at [636, 261] on div at bounding box center [401, 270] width 747 height 360
click at [754, 77] on button "button" at bounding box center [756, 77] width 15 height 15
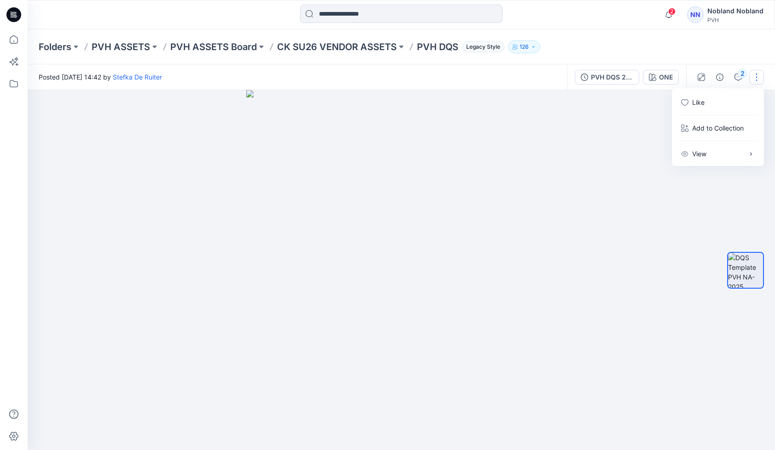
click at [546, 236] on img at bounding box center [401, 270] width 310 height 360
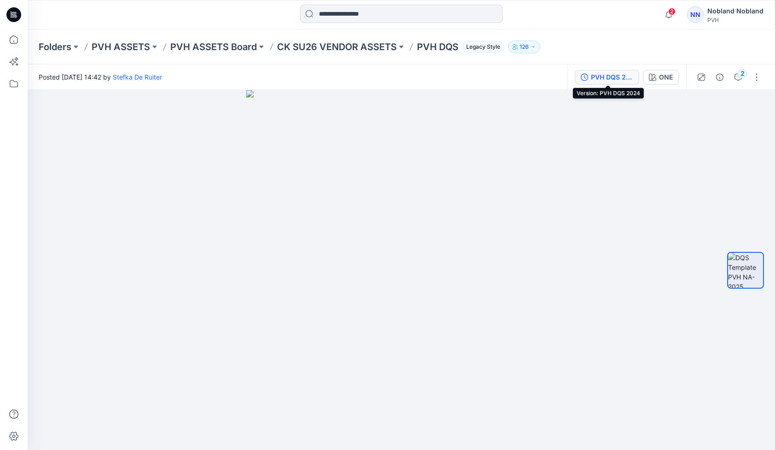
click at [606, 82] on button "PVH DQS 2024" at bounding box center [607, 77] width 64 height 15
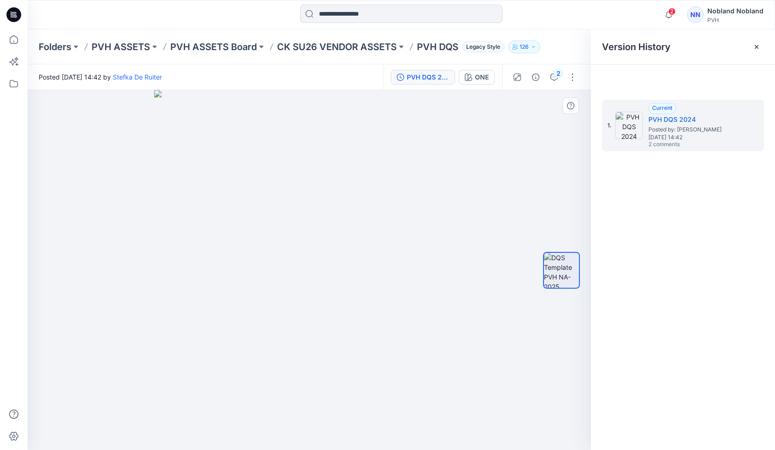
click at [228, 335] on div at bounding box center [309, 270] width 563 height 360
click at [556, 74] on div "2" at bounding box center [557, 73] width 9 height 9
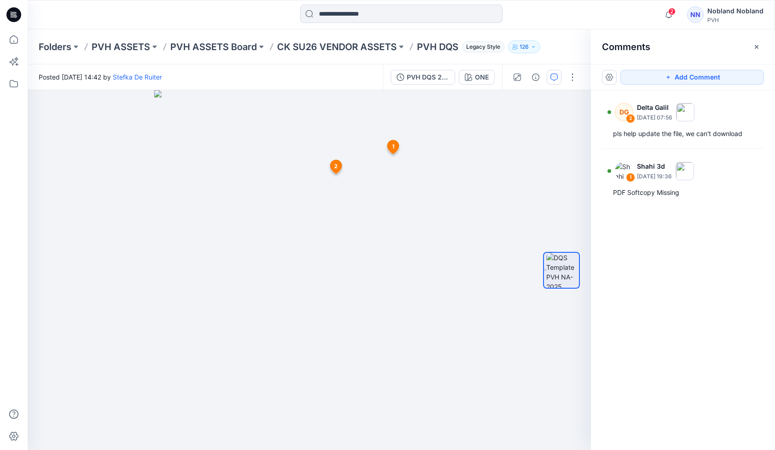
drag, startPoint x: 127, startPoint y: 8, endPoint x: 150, endPoint y: 19, distance: 26.2
click at [127, 8] on div at bounding box center [121, 15] width 187 height 20
click at [420, 323] on div at bounding box center [309, 270] width 563 height 360
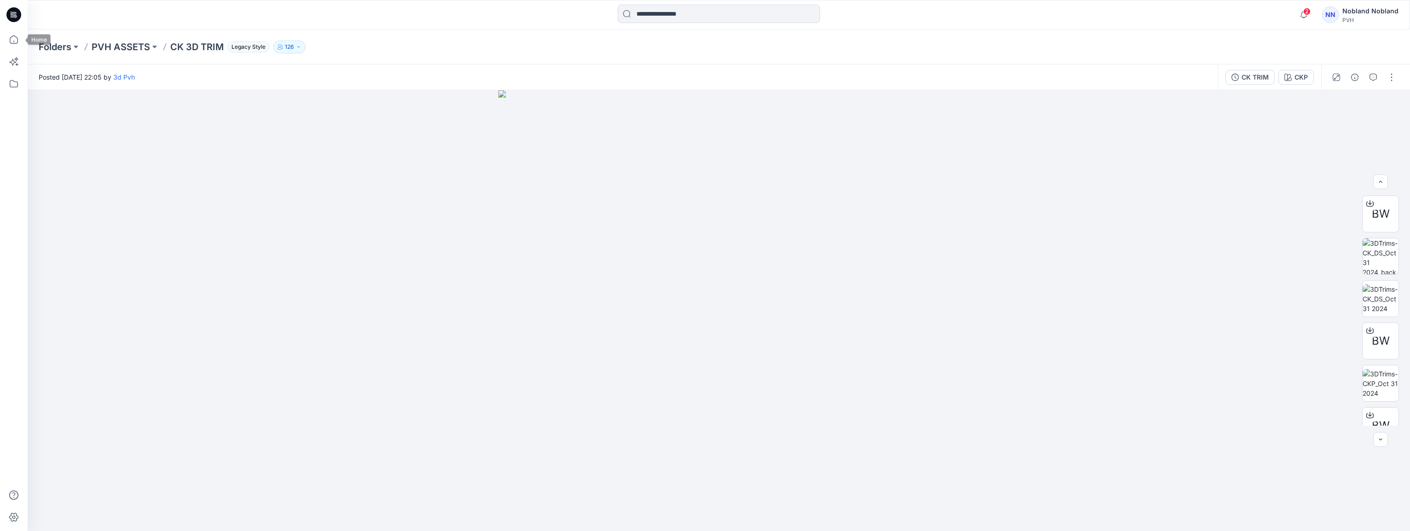
scroll to position [39, 0]
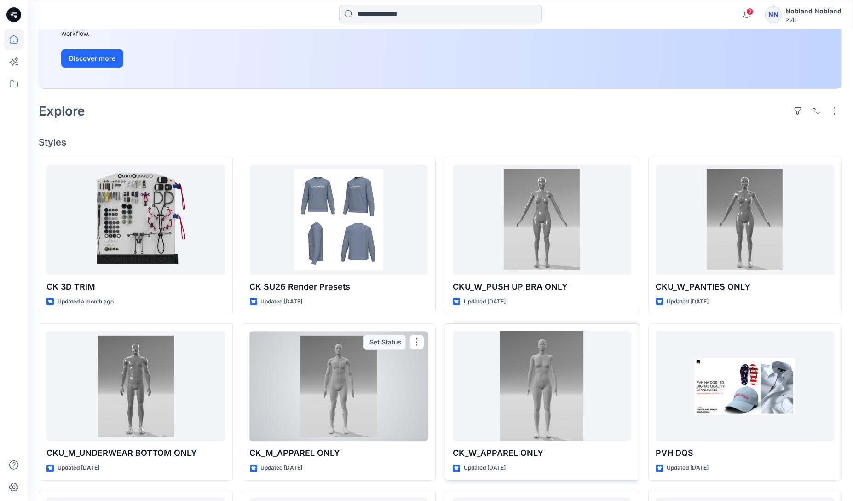
scroll to position [153, 0]
